Goal: Task Accomplishment & Management: Manage account settings

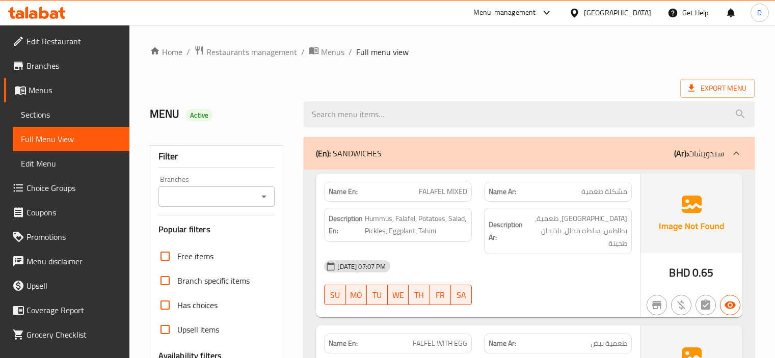
scroll to position [14690, 0]
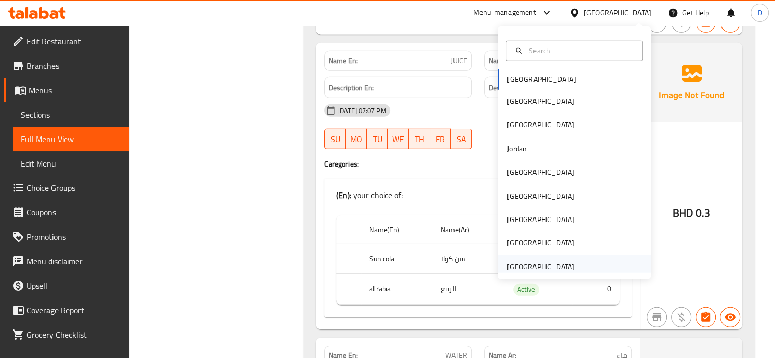
click at [524, 262] on div "[GEOGRAPHIC_DATA]" at bounding box center [540, 267] width 67 height 11
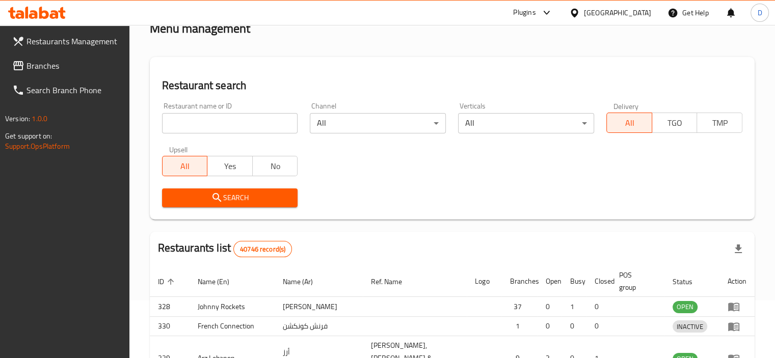
scroll to position [409, 0]
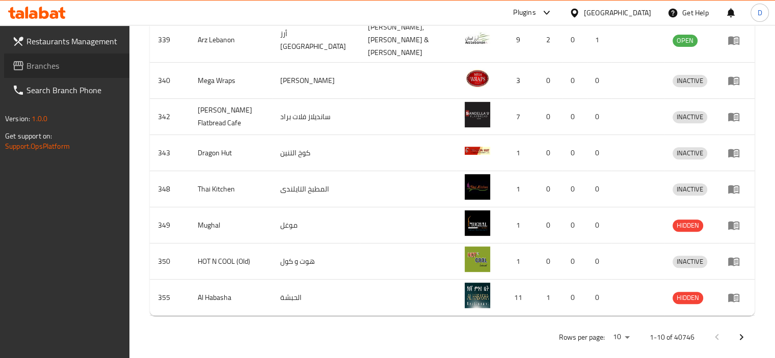
click at [31, 64] on span "Branches" at bounding box center [74, 66] width 95 height 12
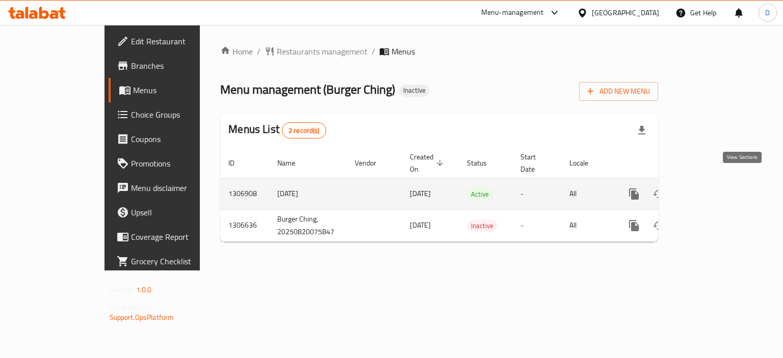
click at [714, 188] on icon "enhanced table" at bounding box center [707, 194] width 12 height 12
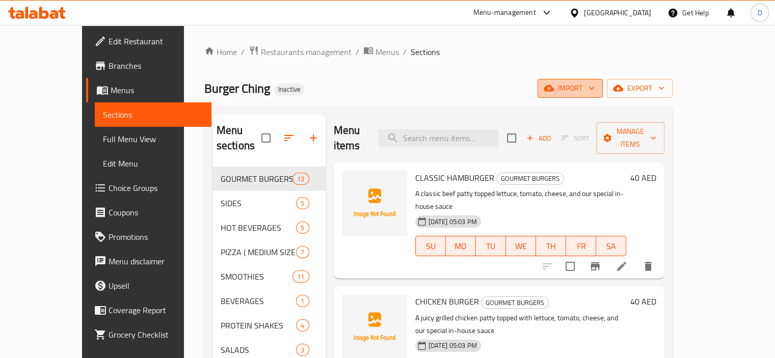
click at [595, 87] on span "import" at bounding box center [570, 88] width 49 height 13
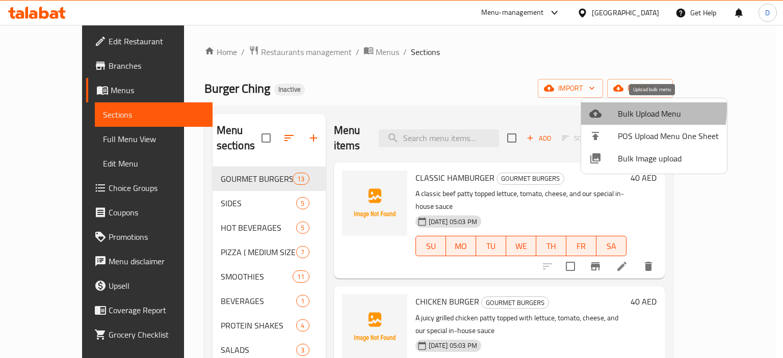
click at [608, 109] on div at bounding box center [603, 114] width 29 height 12
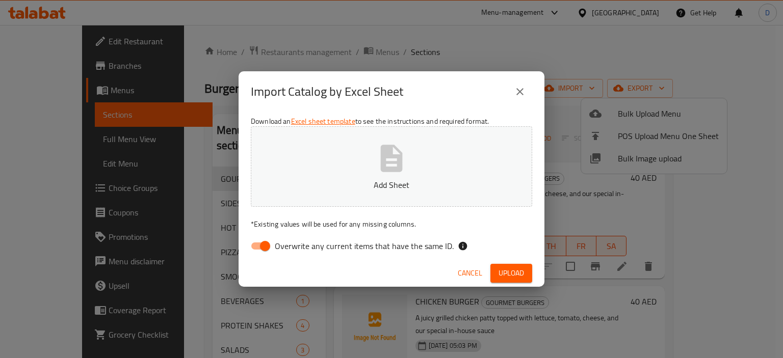
click at [259, 247] on input "Overwrite any current items that have the same ID." at bounding box center [265, 246] width 58 height 19
checkbox input "false"
click at [526, 265] on button "Upload" at bounding box center [511, 273] width 42 height 19
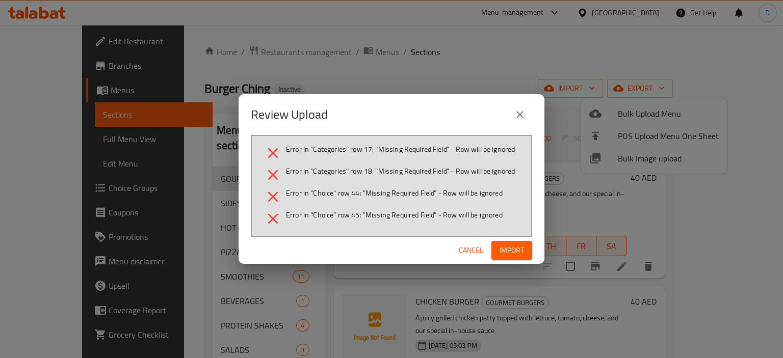
click at [463, 248] on span "Cancel" at bounding box center [471, 250] width 24 height 13
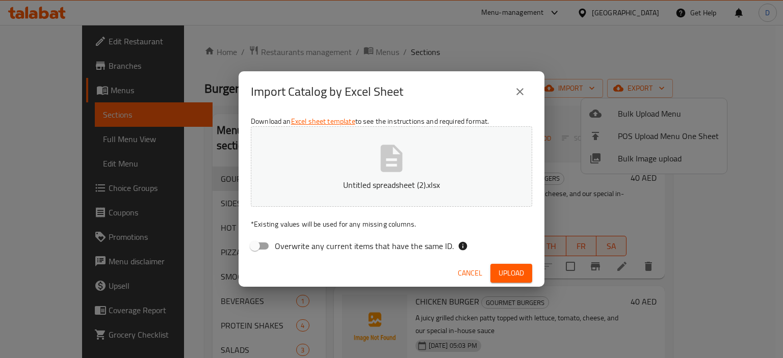
click at [507, 275] on span "Upload" at bounding box center [511, 273] width 25 height 13
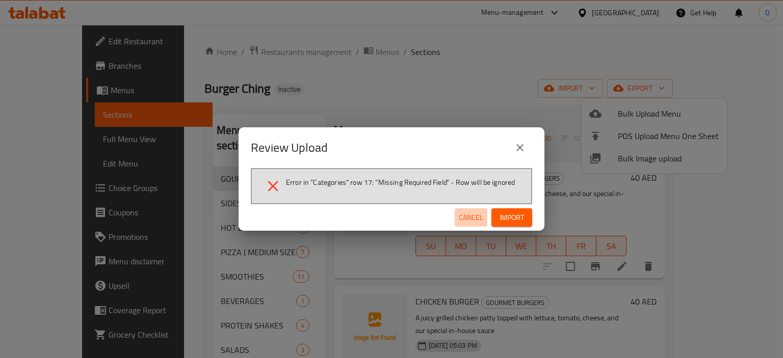
click at [473, 215] on span "Cancel" at bounding box center [471, 218] width 24 height 13
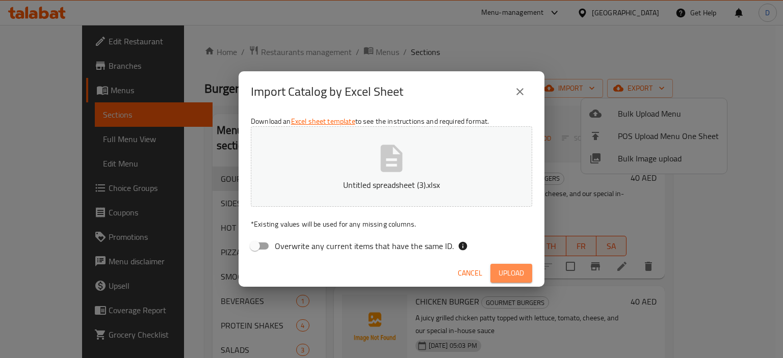
click at [499, 273] on span "Upload" at bounding box center [511, 273] width 25 height 13
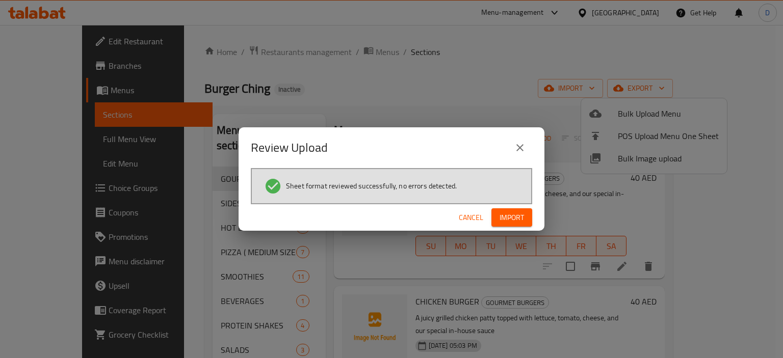
click at [506, 218] on span "Import" at bounding box center [512, 218] width 24 height 13
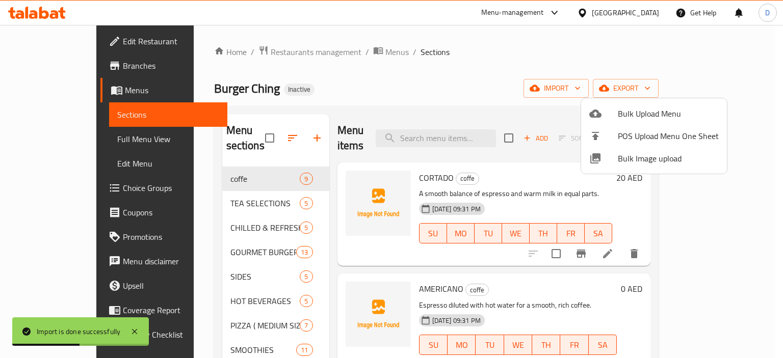
click at [205, 286] on div at bounding box center [391, 179] width 783 height 358
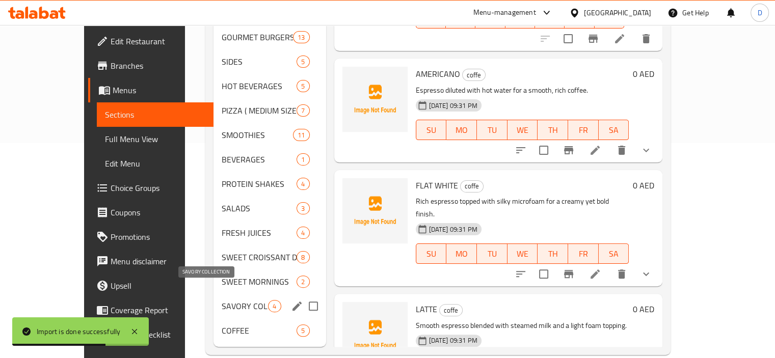
scroll to position [217, 0]
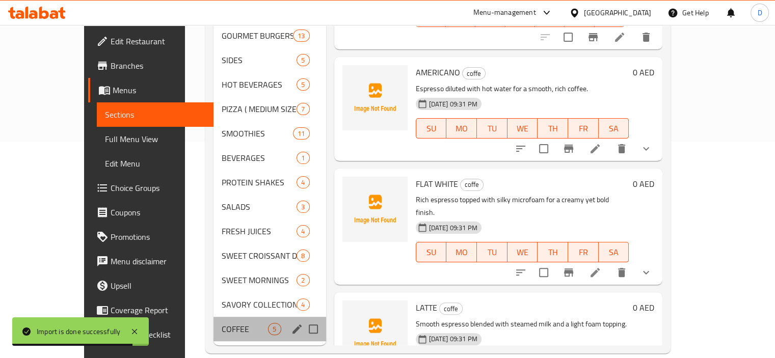
click at [214, 325] on div "COFFEE 5" at bounding box center [270, 329] width 112 height 24
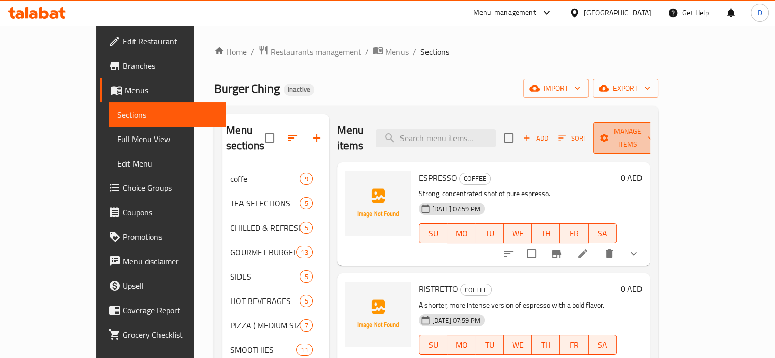
click at [654, 135] on span "Manage items" at bounding box center [628, 137] width 52 height 25
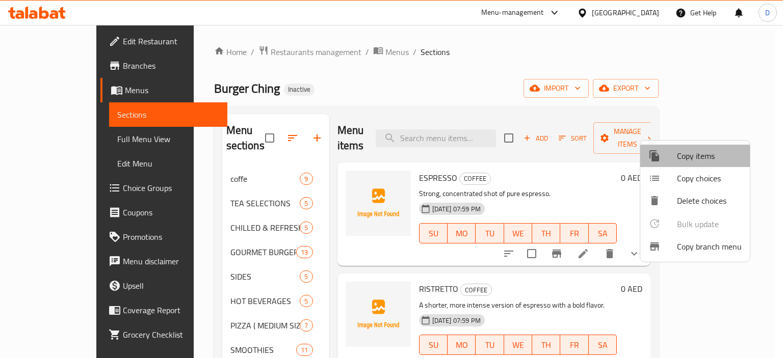
click at [670, 159] on div at bounding box center [662, 156] width 29 height 12
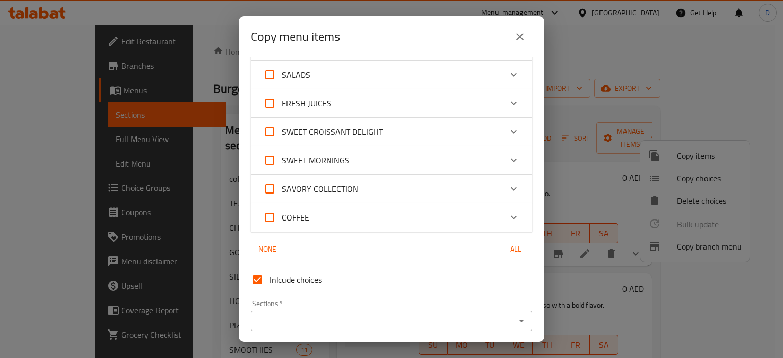
scroll to position [351, 0]
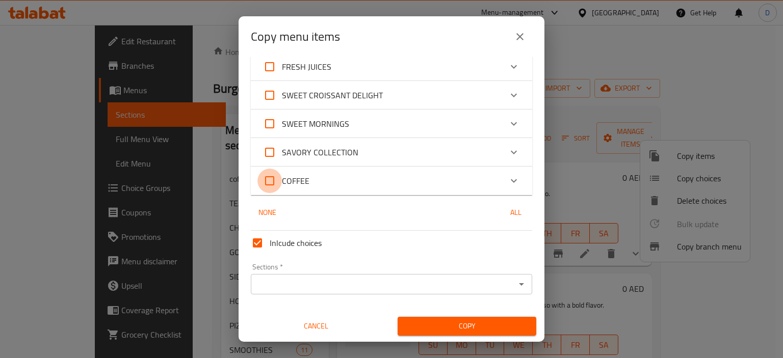
click at [265, 176] on input "COFFEE" at bounding box center [269, 181] width 24 height 24
checkbox input "true"
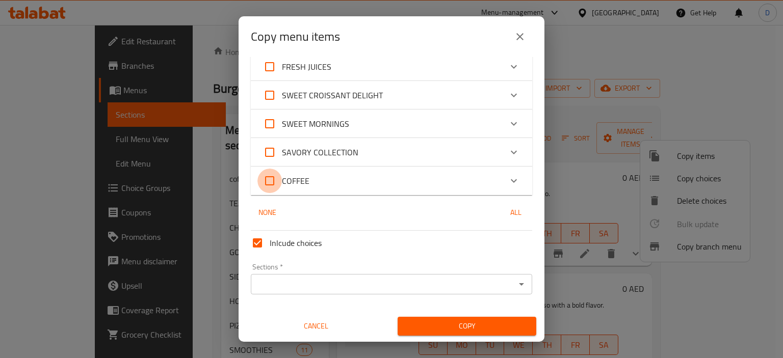
checkbox input "true"
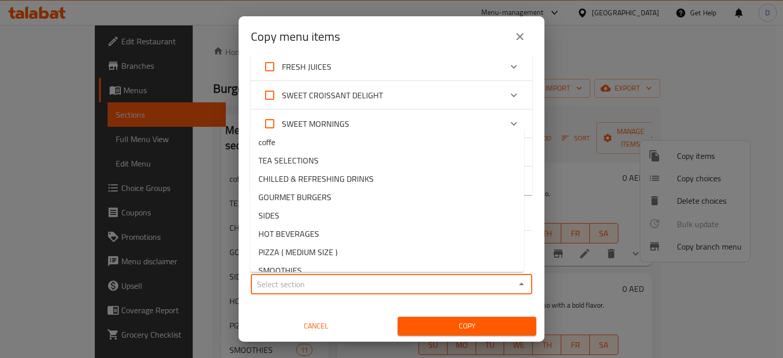
click at [322, 283] on input "Sections   *" at bounding box center [383, 284] width 258 height 14
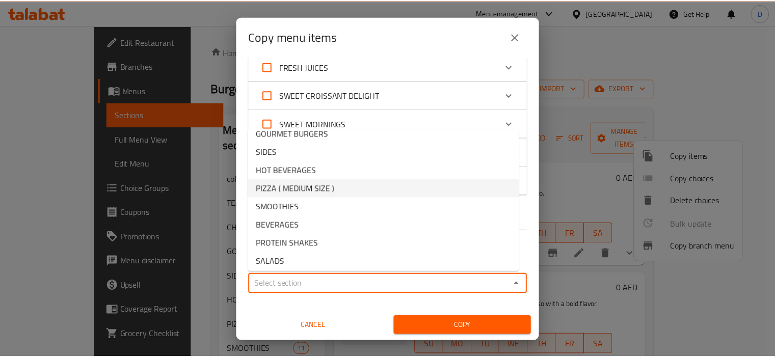
scroll to position [0, 0]
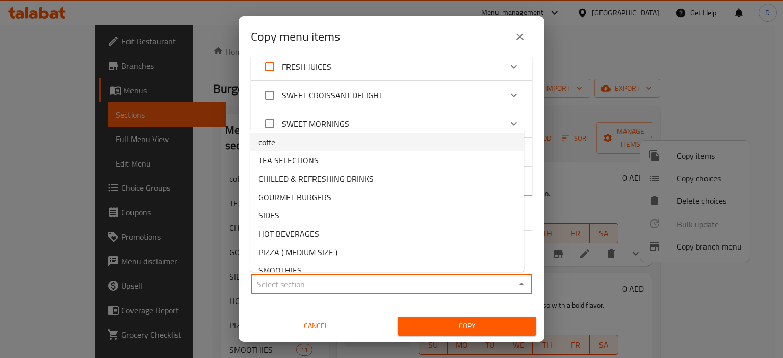
click at [295, 141] on li "coffe" at bounding box center [387, 142] width 274 height 18
type input "coffe"
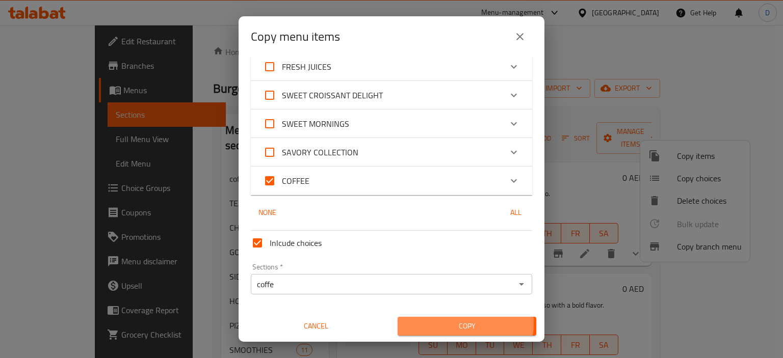
click at [447, 323] on span "Copy" at bounding box center [467, 326] width 122 height 13
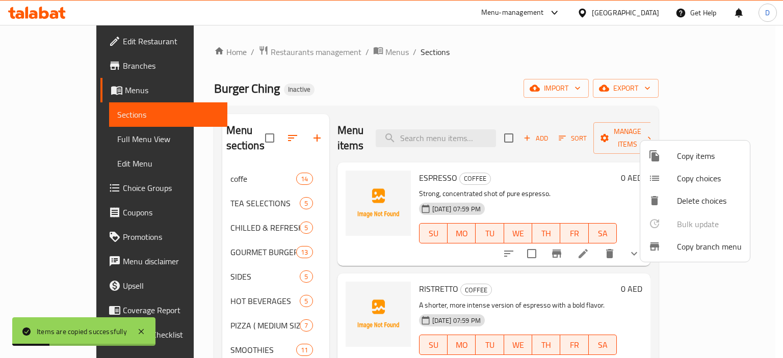
click at [247, 333] on div at bounding box center [391, 179] width 783 height 358
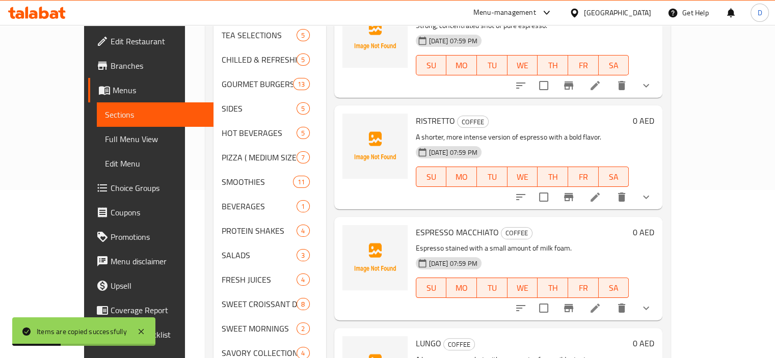
scroll to position [217, 0]
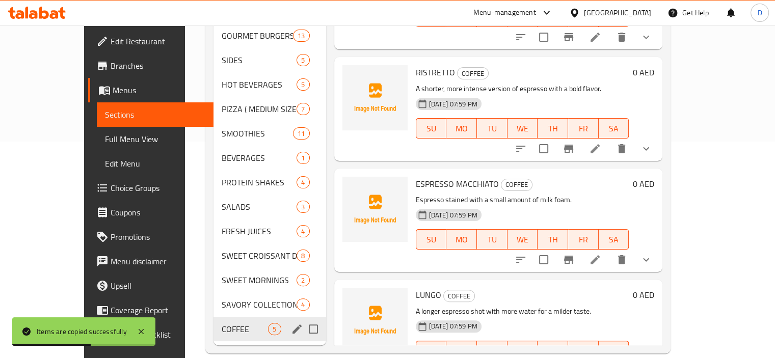
click at [303, 319] on input "Menu sections" at bounding box center [313, 329] width 21 height 21
checkbox input "true"
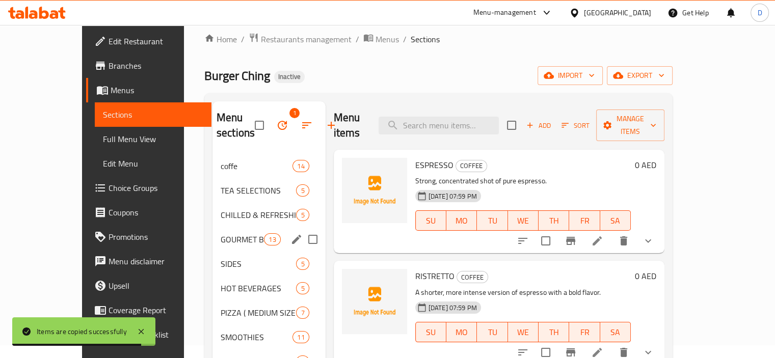
scroll to position [0, 0]
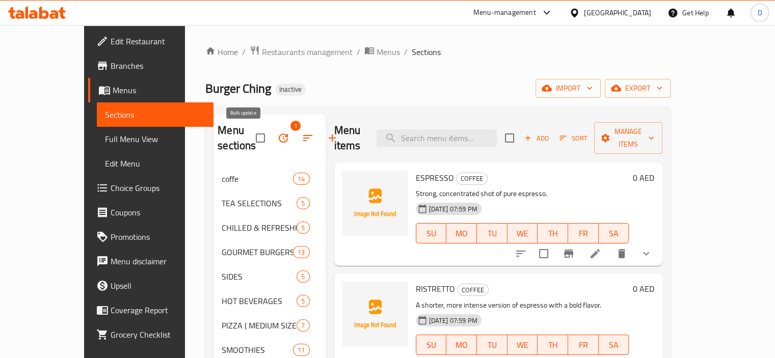
click at [277, 139] on icon "button" at bounding box center [283, 138] width 12 height 12
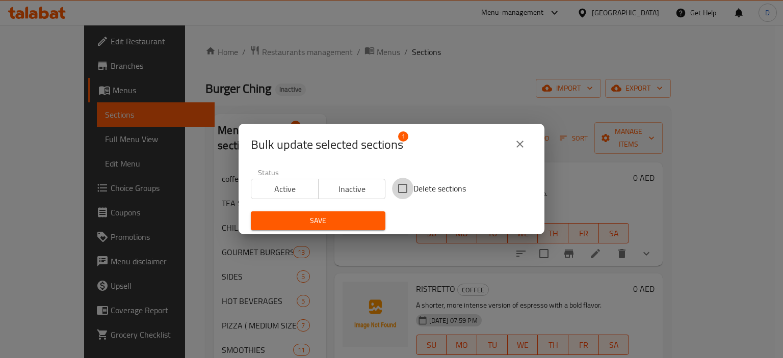
click at [397, 187] on input "Delete sections" at bounding box center [402, 188] width 21 height 21
checkbox input "true"
click at [322, 222] on span "Save" at bounding box center [318, 221] width 118 height 13
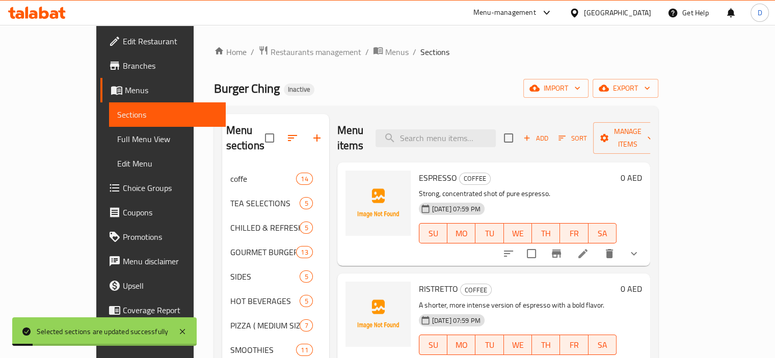
click at [117, 142] on span "Full Menu View" at bounding box center [167, 139] width 100 height 12
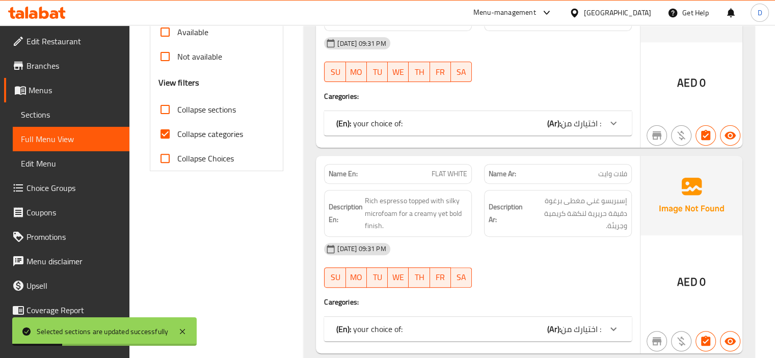
scroll to position [357, 0]
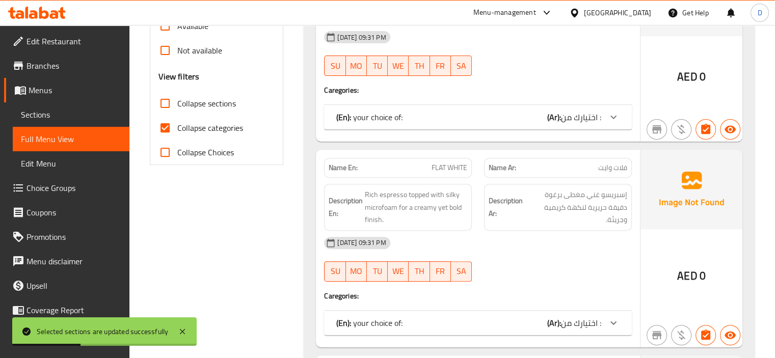
click at [162, 124] on input "Collapse categories" at bounding box center [165, 128] width 24 height 24
checkbox input "false"
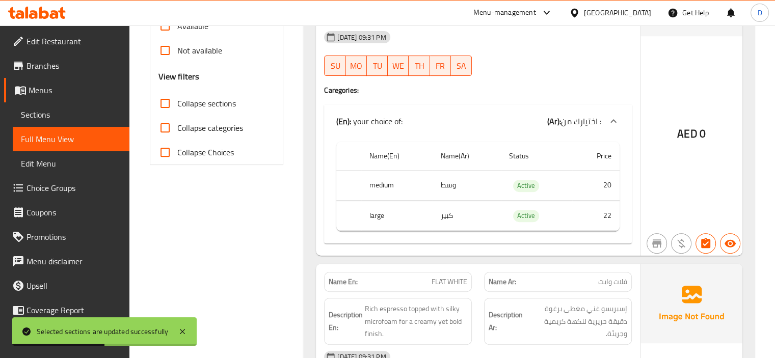
click at [189, 106] on span "Collapse sections" at bounding box center [206, 103] width 59 height 12
click at [177, 106] on input "Collapse sections" at bounding box center [165, 103] width 24 height 24
checkbox input "true"
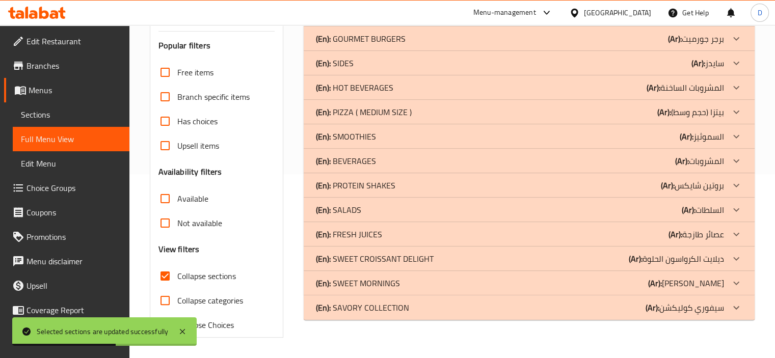
scroll to position [0, 0]
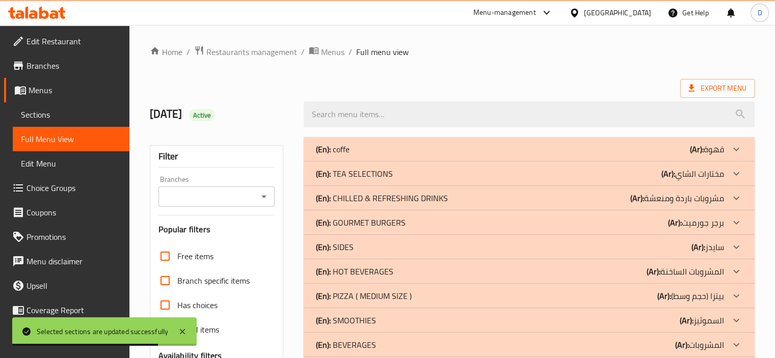
click at [690, 155] on p "(Ar): مشروبات باردة ومنعشة" at bounding box center [707, 149] width 34 height 12
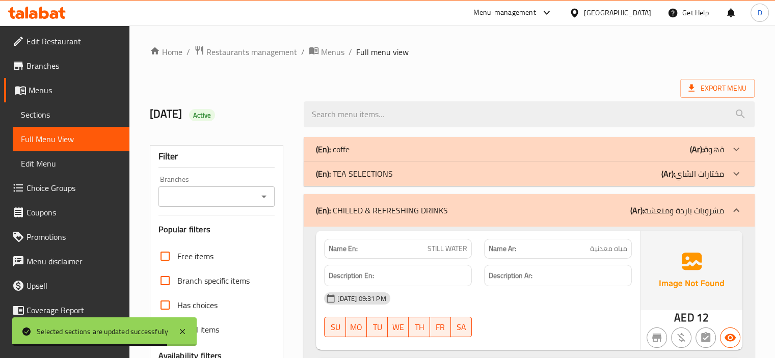
click at [625, 155] on div "(En): TEA SELECTIONS (Ar): مختارات الشاي" at bounding box center [520, 149] width 408 height 12
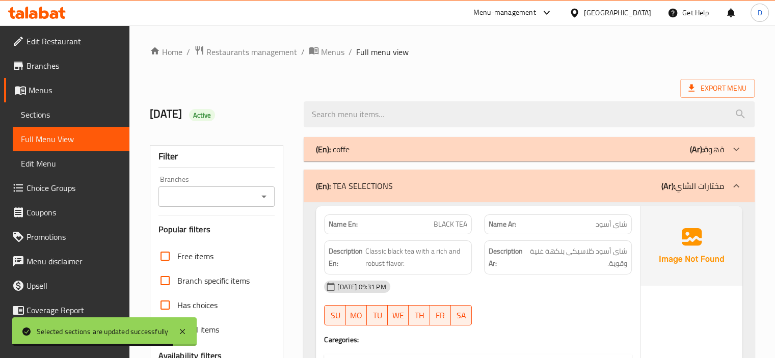
click at [594, 146] on div "(En): coffe (Ar): قهوة" at bounding box center [520, 149] width 408 height 12
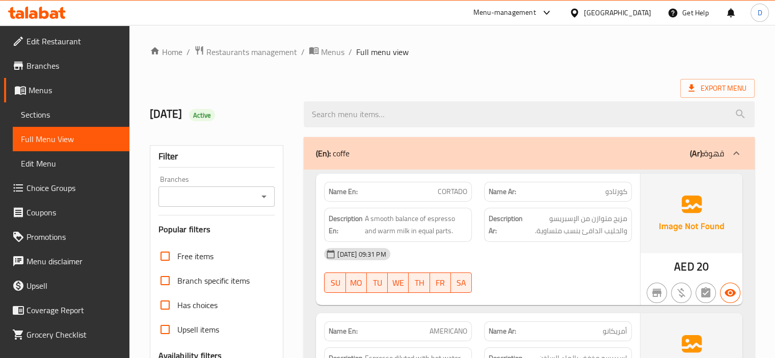
click at [510, 146] on div "(En): coffe (Ar): قهوة" at bounding box center [529, 153] width 451 height 33
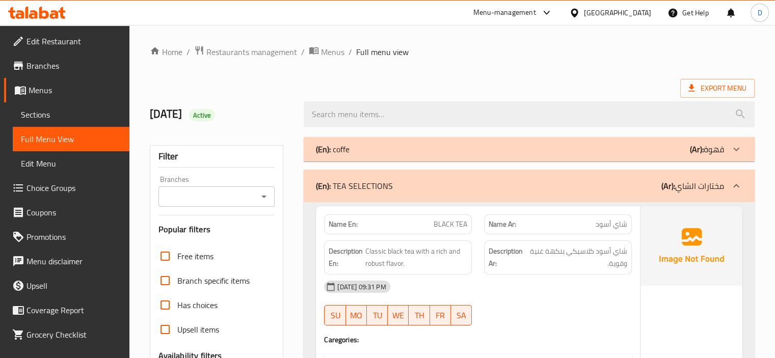
click at [510, 146] on div "(En): coffe (Ar): قهوة" at bounding box center [520, 149] width 408 height 12
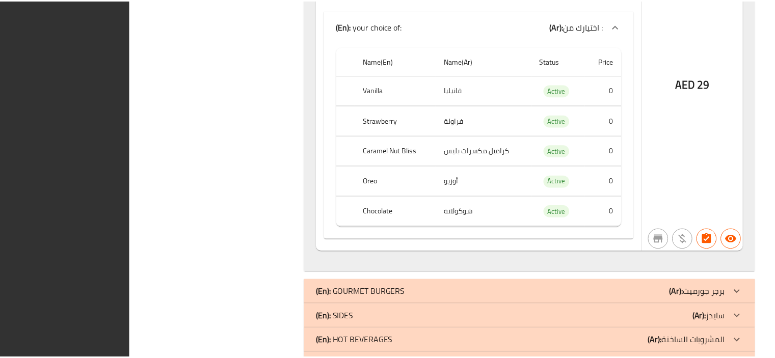
scroll to position [7381, 0]
